Goal: Use online tool/utility: Utilize a website feature to perform a specific function

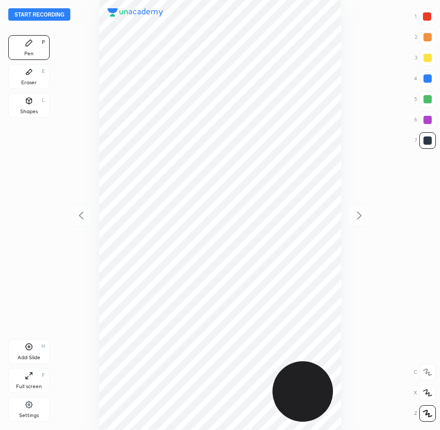
scroll to position [430, 275]
click at [39, 11] on button "Start recording" at bounding box center [39, 14] width 62 height 12
click at [425, 14] on div at bounding box center [427, 16] width 8 height 8
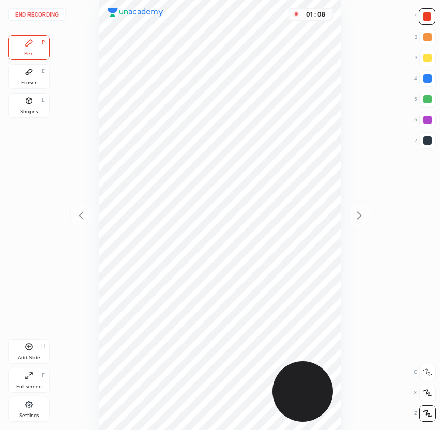
click at [424, 81] on div at bounding box center [428, 79] width 8 height 8
click at [41, 14] on button "End recording" at bounding box center [36, 14] width 57 height 12
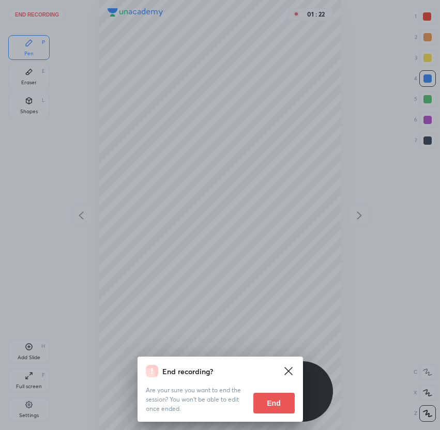
click at [274, 412] on button "End" at bounding box center [274, 403] width 41 height 21
